Goal: Task Accomplishment & Management: Complete application form

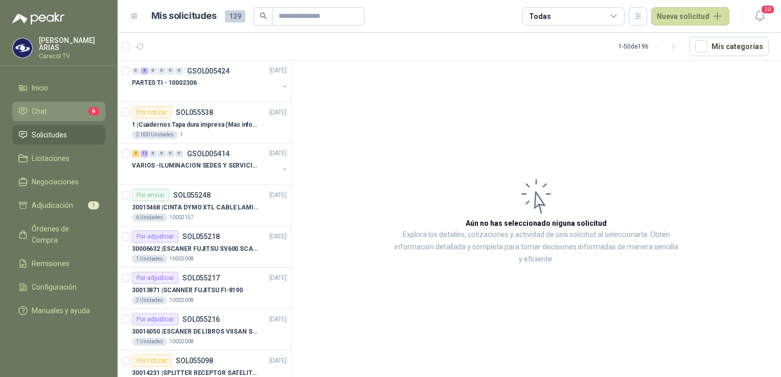
click at [44, 106] on span "Chat" at bounding box center [39, 111] width 15 height 11
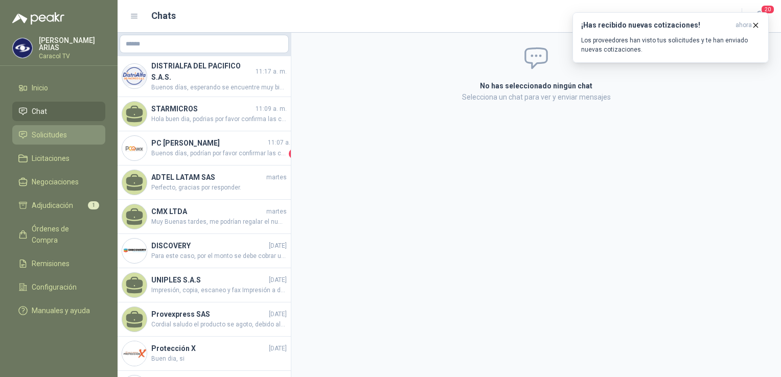
click at [40, 133] on span "Solicitudes" at bounding box center [49, 134] width 35 height 11
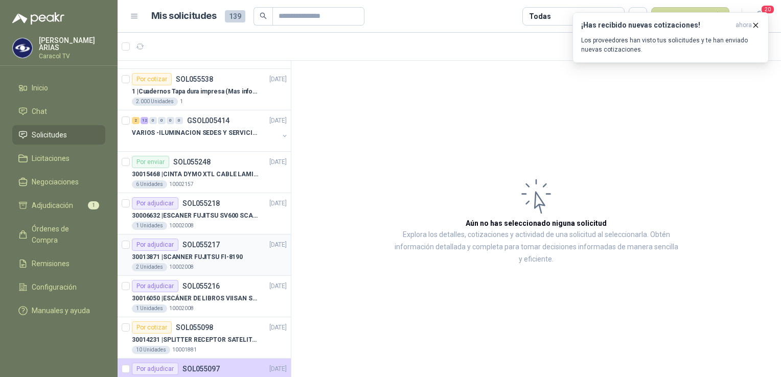
scroll to position [51, 0]
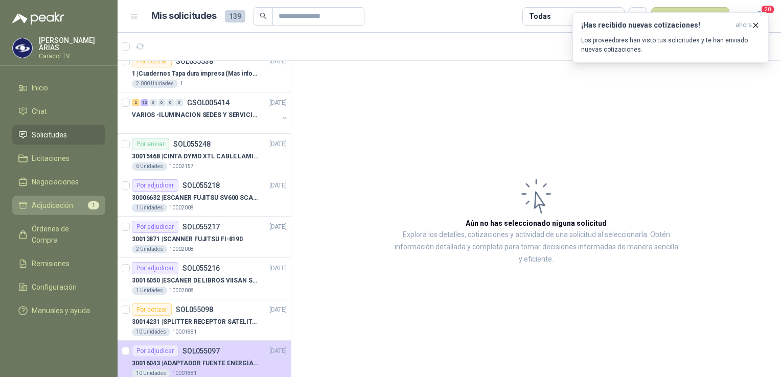
click at [53, 206] on span "Adjudicación" at bounding box center [52, 205] width 41 height 11
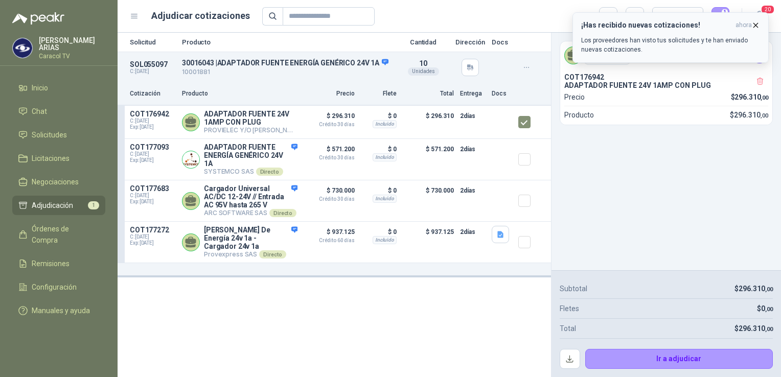
click at [756, 26] on icon "button" at bounding box center [756, 25] width 4 height 4
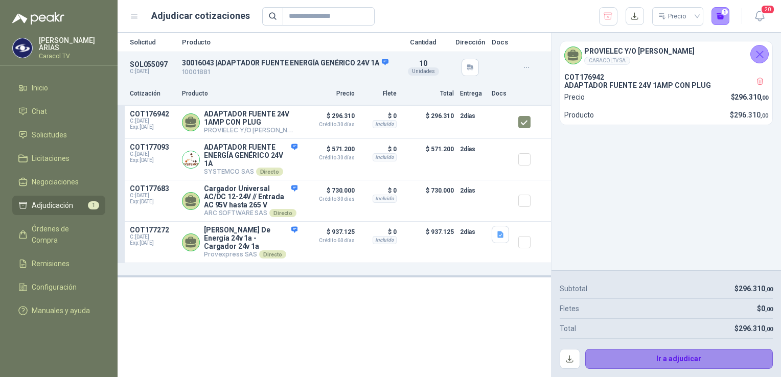
click at [661, 361] on button "Ir a adjudicar" at bounding box center [679, 359] width 188 height 20
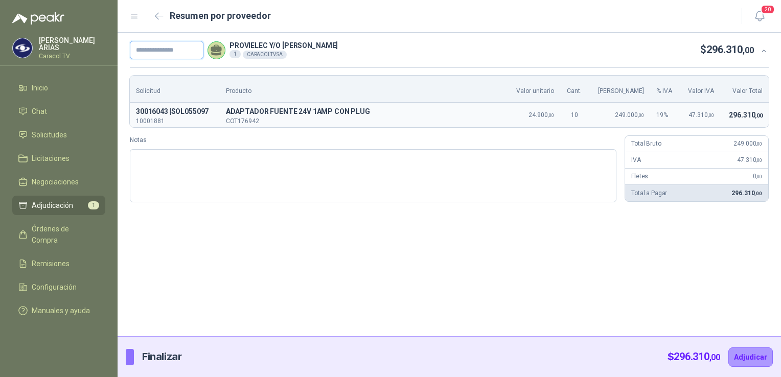
click at [169, 48] on input "text" at bounding box center [167, 50] width 74 height 18
paste input "**********"
type input "**********"
click at [761, 359] on button "Adjudicar" at bounding box center [750, 357] width 44 height 19
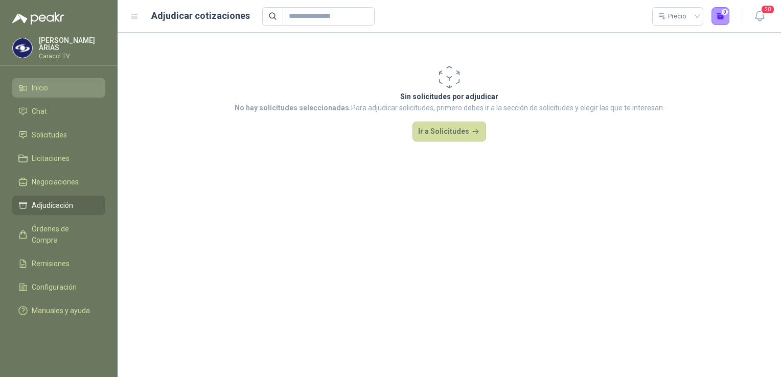
click at [45, 86] on span "Inicio" at bounding box center [40, 87] width 16 height 11
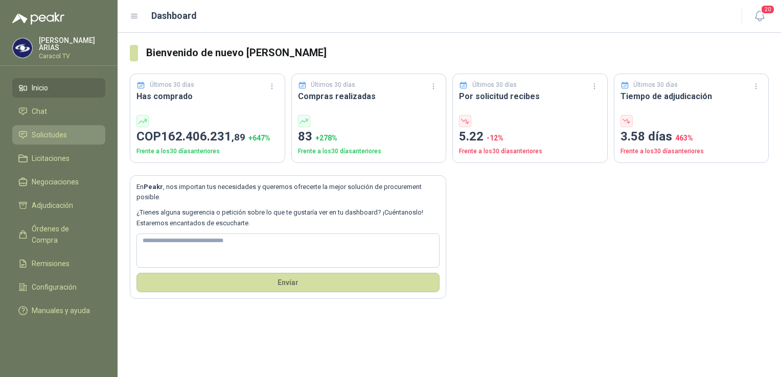
click at [53, 134] on span "Solicitudes" at bounding box center [49, 134] width 35 height 11
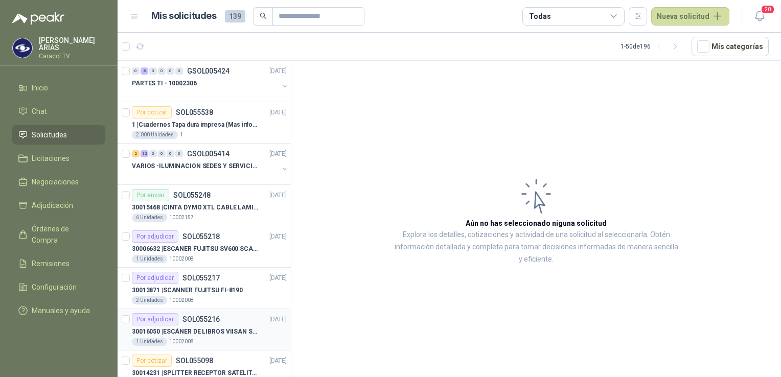
click at [209, 328] on p "30016050 | ESCÁNER DE LIBROS VIISAN S21" at bounding box center [195, 332] width 127 height 10
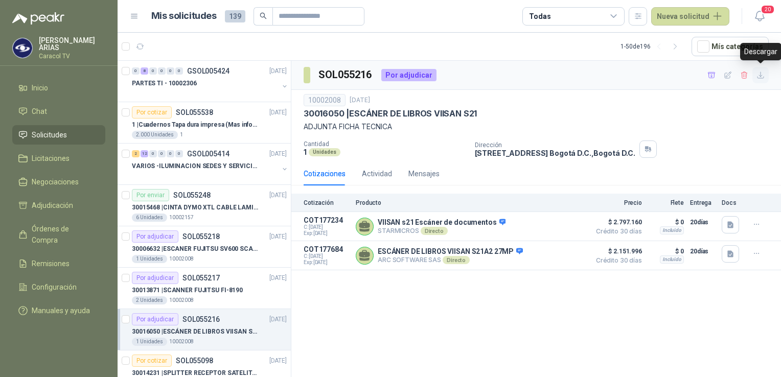
click at [760, 78] on icon "button" at bounding box center [760, 75] width 9 height 9
click at [711, 76] on icon "button" at bounding box center [711, 75] width 7 height 6
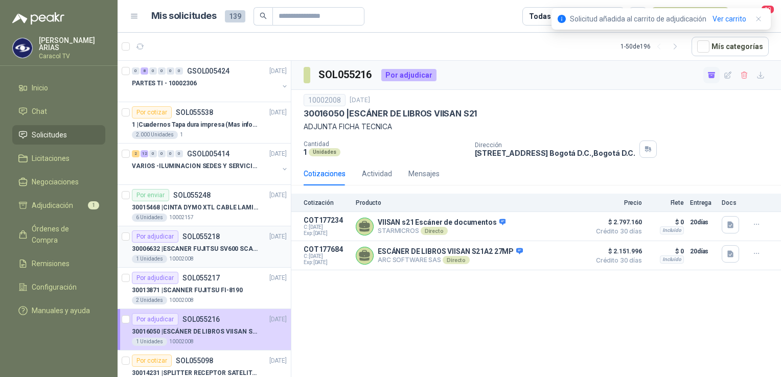
click at [210, 250] on p "30006632 | ESCANER FUJITSU SV600 SCANSNAP" at bounding box center [195, 249] width 127 height 10
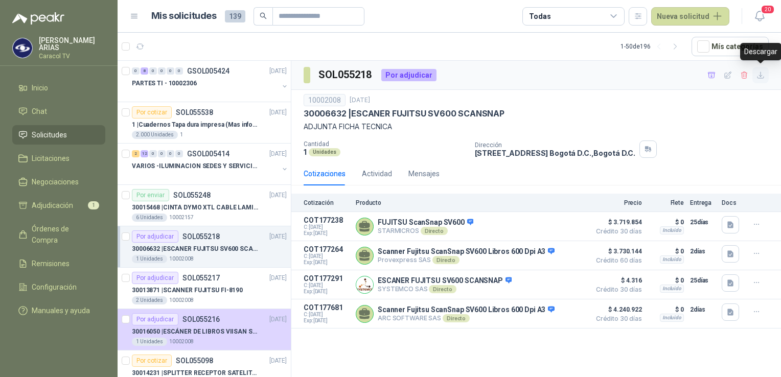
click at [759, 75] on icon "button" at bounding box center [760, 75] width 9 height 9
click at [711, 72] on icon "button" at bounding box center [711, 75] width 9 height 9
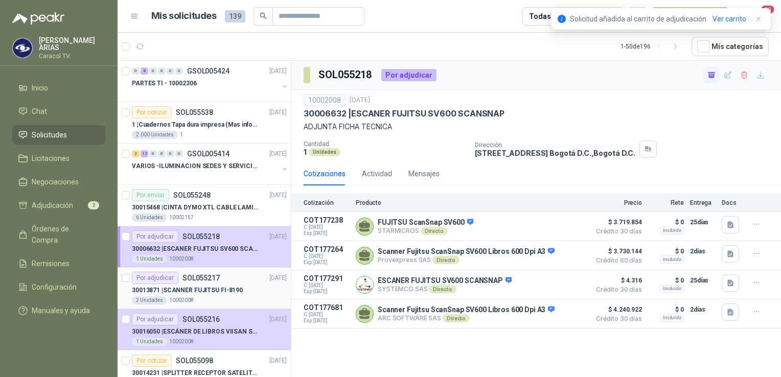
click at [202, 288] on p "30013871 | SCANNER FUJITSU FI-8190" at bounding box center [187, 291] width 111 height 10
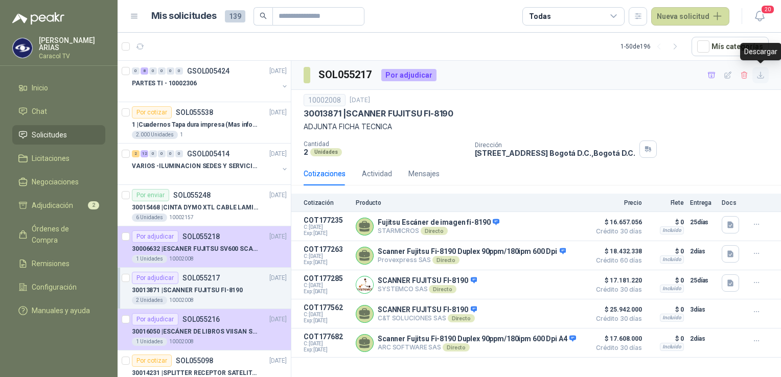
click at [760, 74] on icon "button" at bounding box center [760, 75] width 9 height 9
click at [712, 74] on icon "button" at bounding box center [711, 75] width 9 height 9
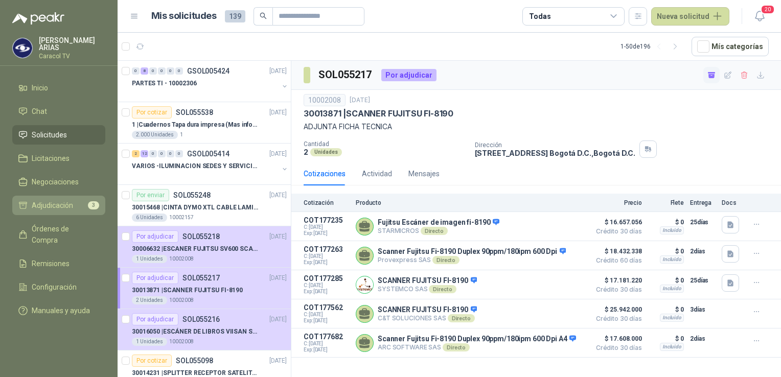
click at [47, 200] on span "Adjudicación" at bounding box center [52, 205] width 41 height 11
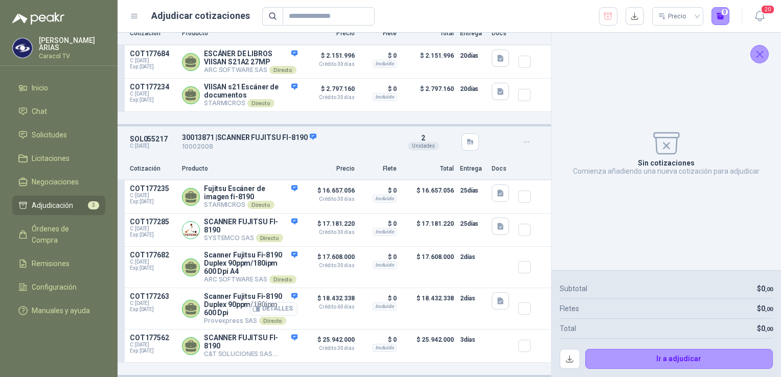
scroll to position [292, 0]
click at [635, 16] on button "button" at bounding box center [635, 16] width 18 height 18
